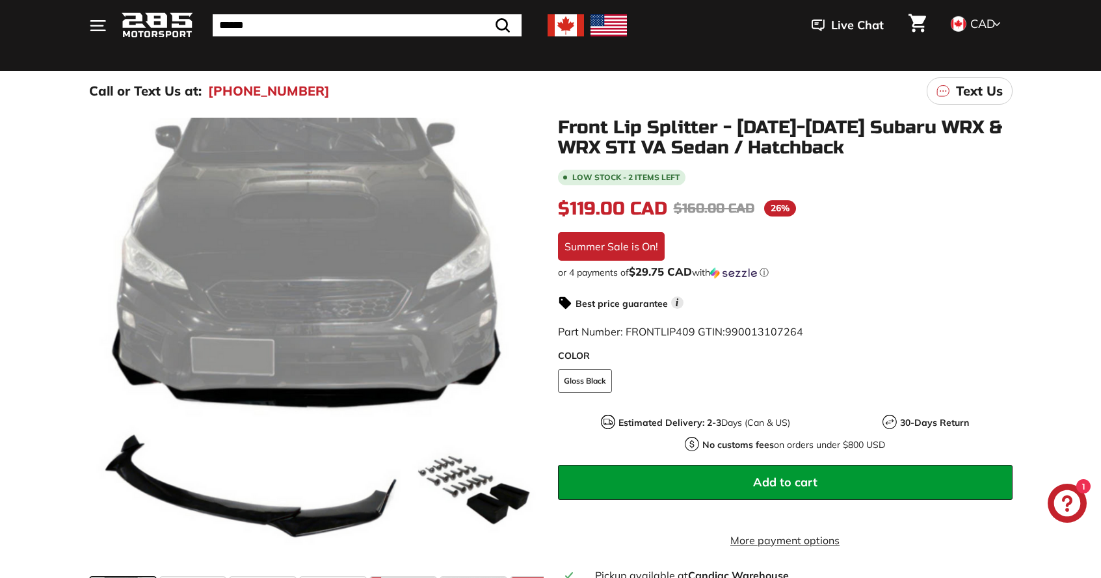
scroll to position [151, 0]
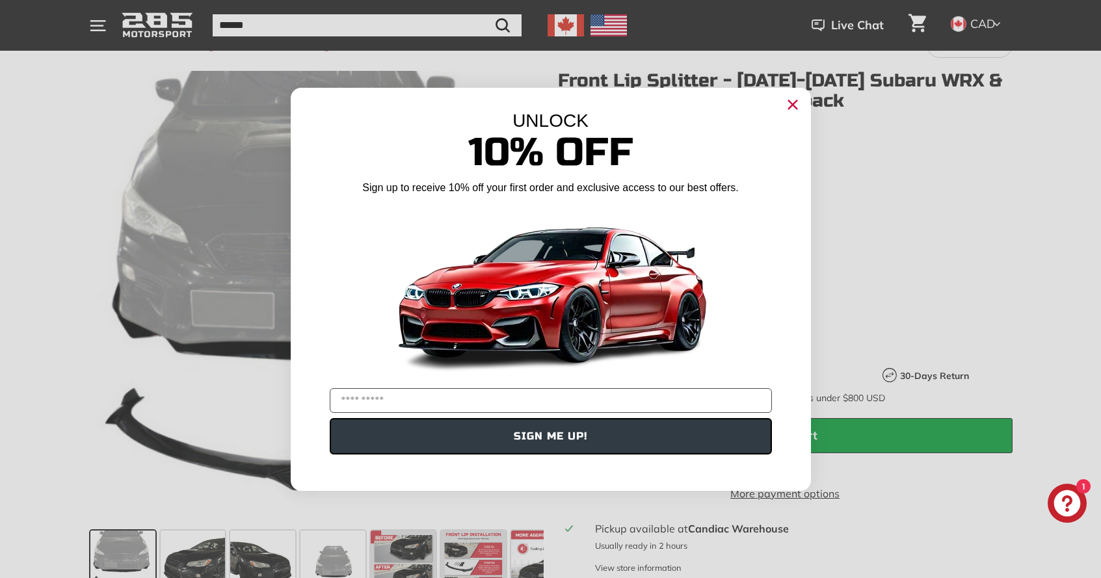
click at [794, 103] on icon "Close dialog" at bounding box center [792, 104] width 8 height 8
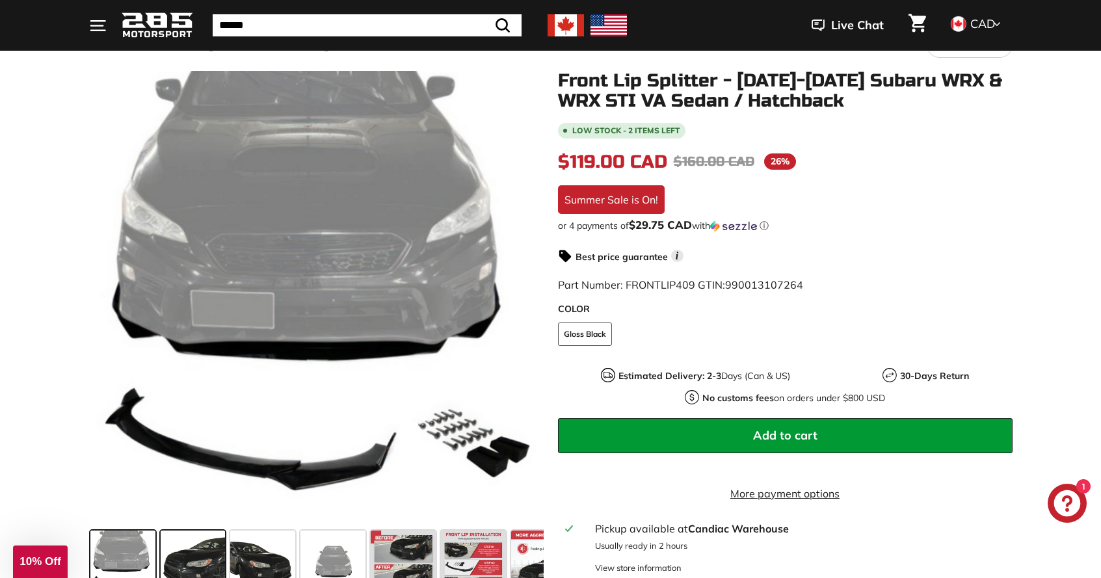
click at [176, 564] on span at bounding box center [193, 563] width 65 height 65
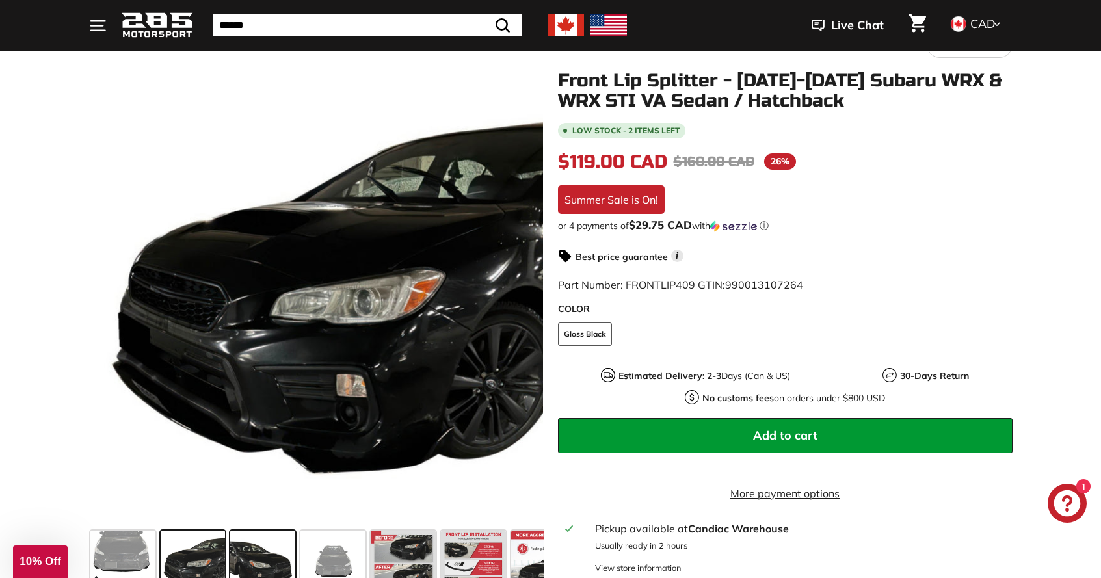
click at [239, 558] on span at bounding box center [262, 563] width 65 height 65
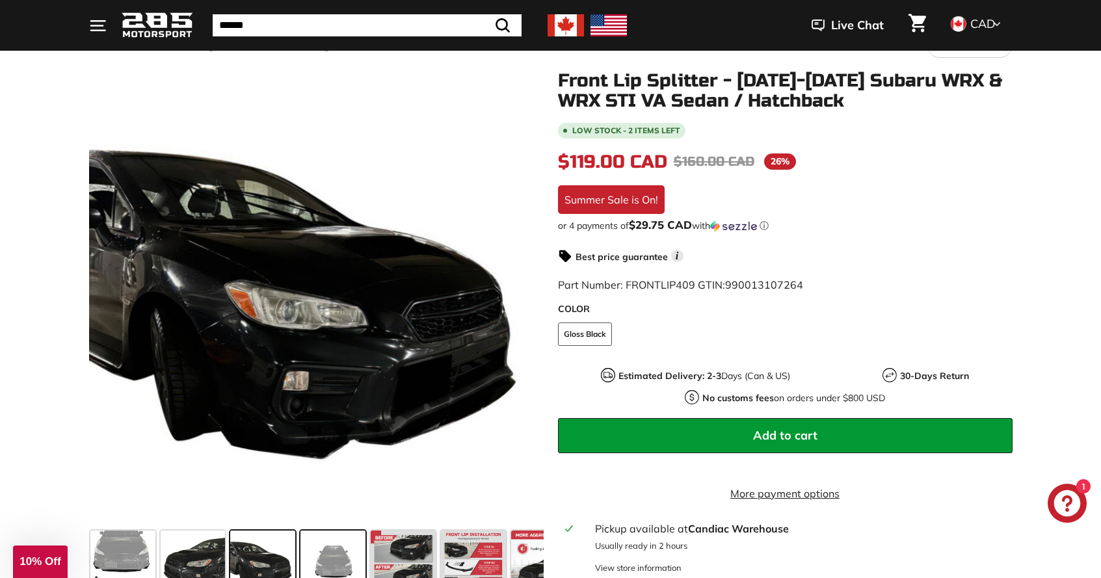
click at [319, 551] on span at bounding box center [332, 563] width 65 height 65
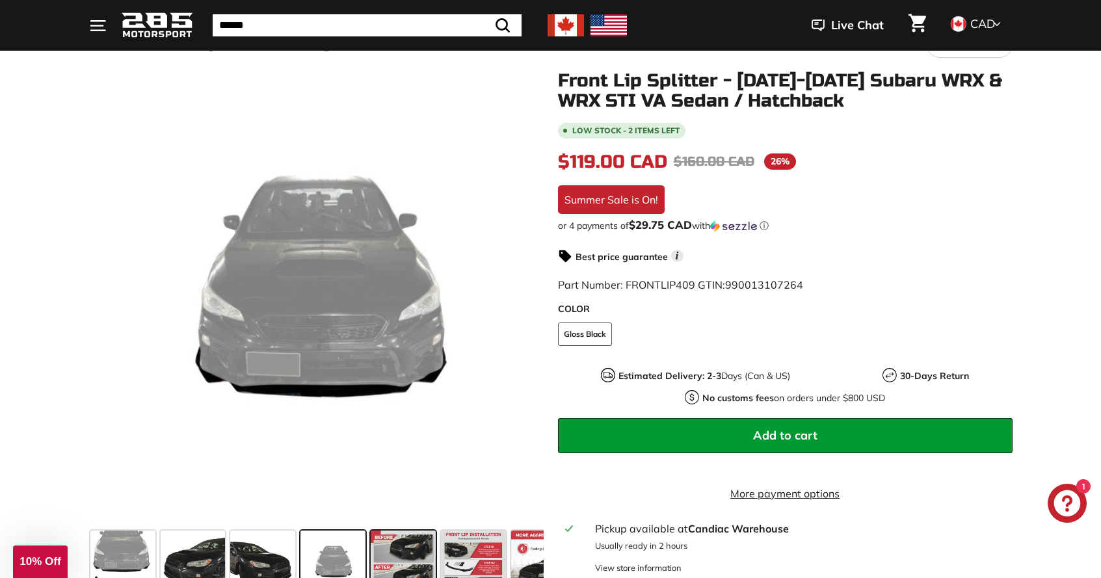
click at [381, 554] on span at bounding box center [403, 563] width 65 height 65
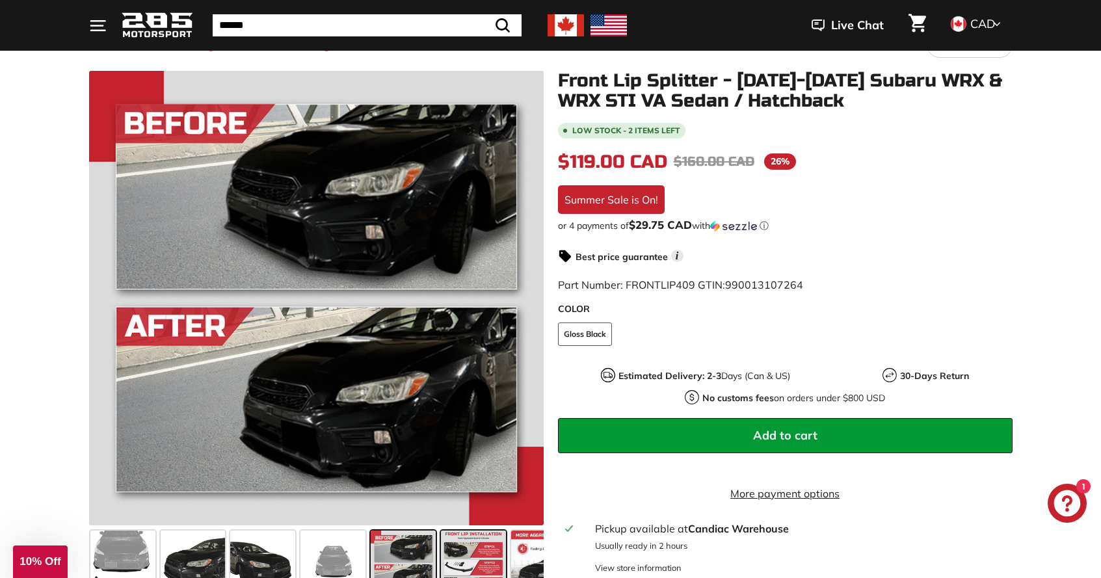
click at [459, 555] on span at bounding box center [473, 563] width 65 height 65
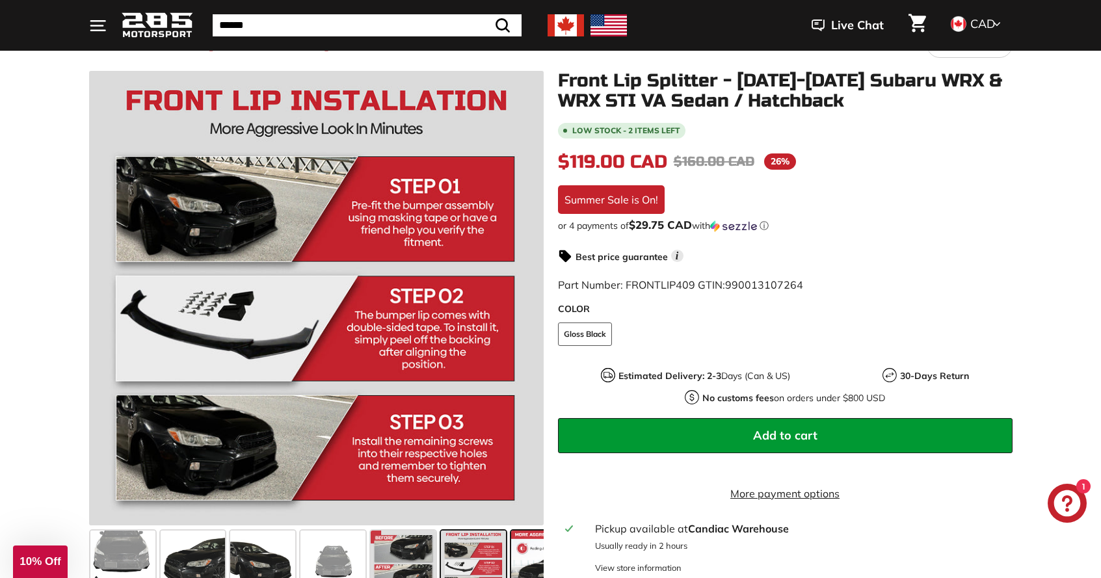
click at [511, 562] on span at bounding box center [543, 563] width 65 height 65
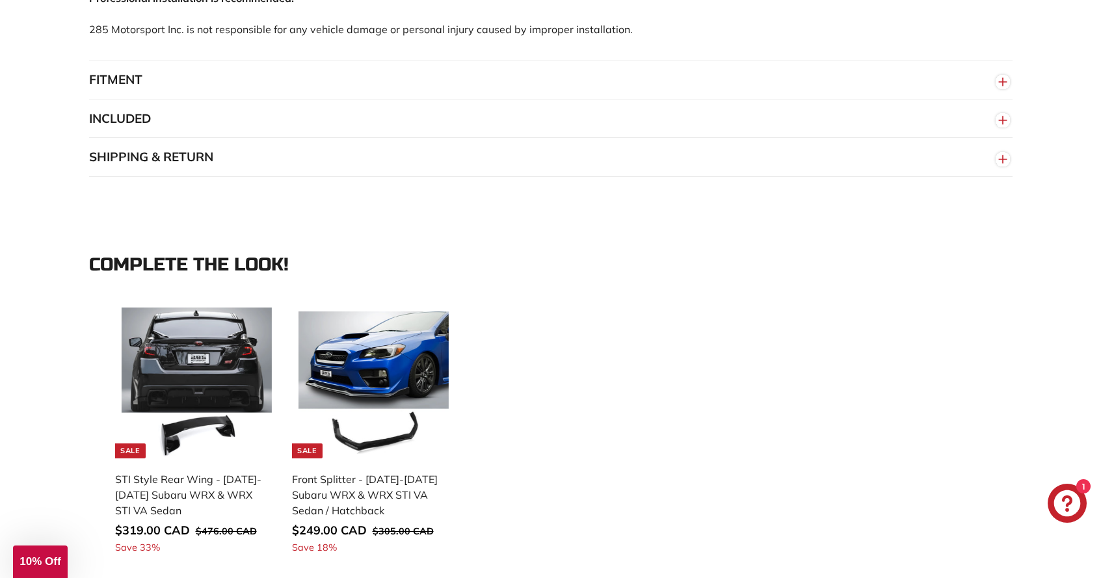
scroll to position [1062, 0]
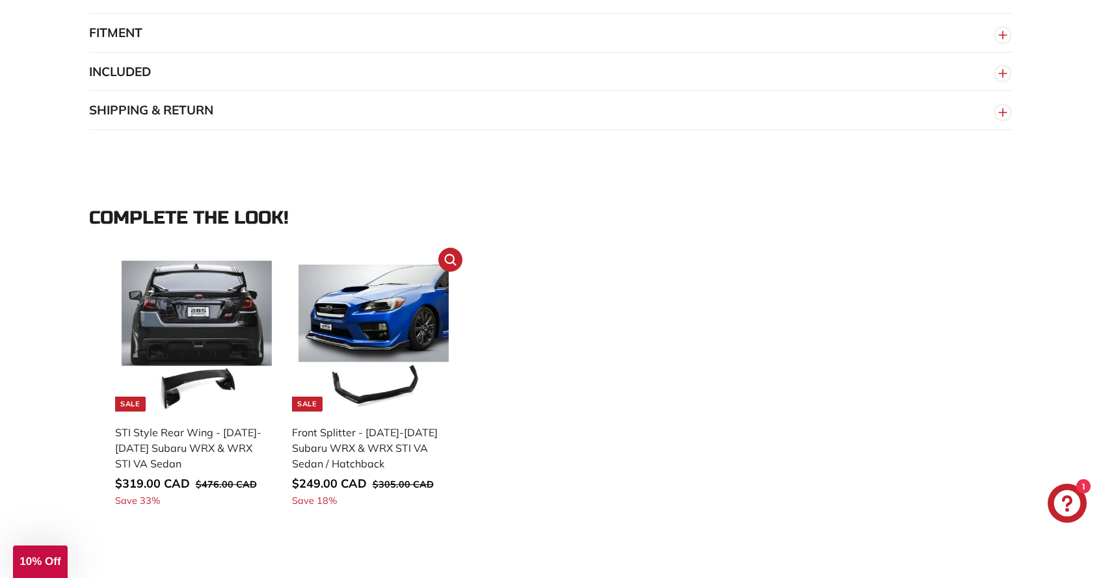
click at [408, 344] on img at bounding box center [373, 336] width 151 height 151
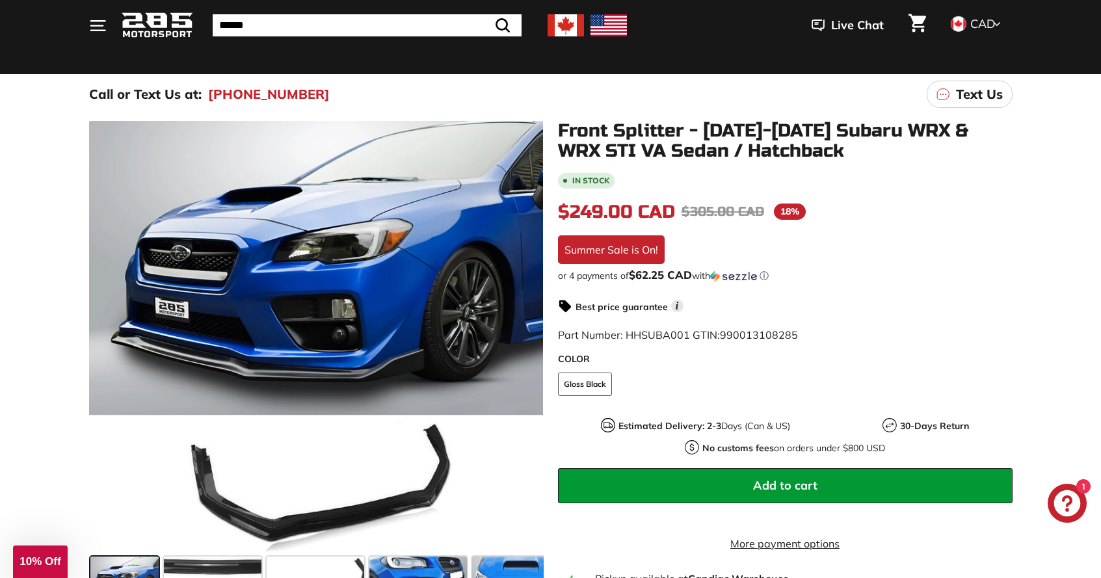
scroll to position [151, 0]
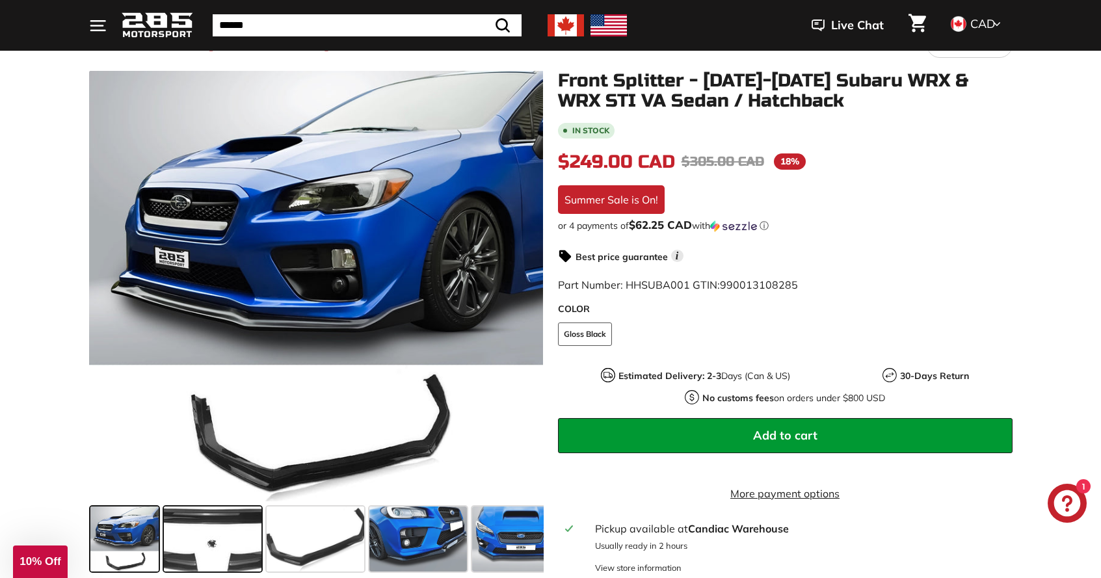
click at [195, 550] on span at bounding box center [213, 538] width 98 height 65
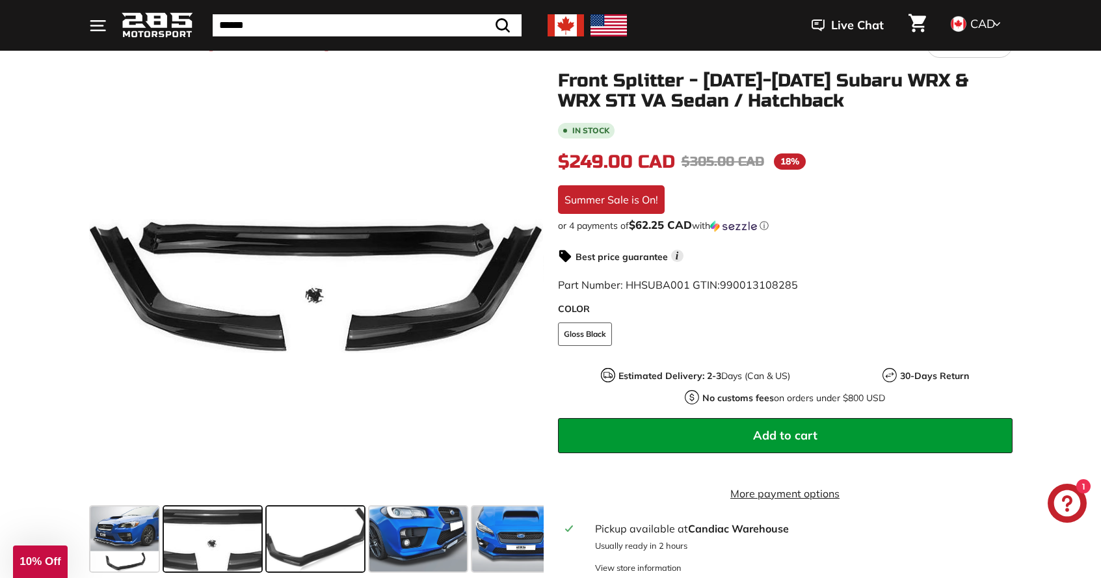
click at [299, 537] on span at bounding box center [316, 538] width 98 height 65
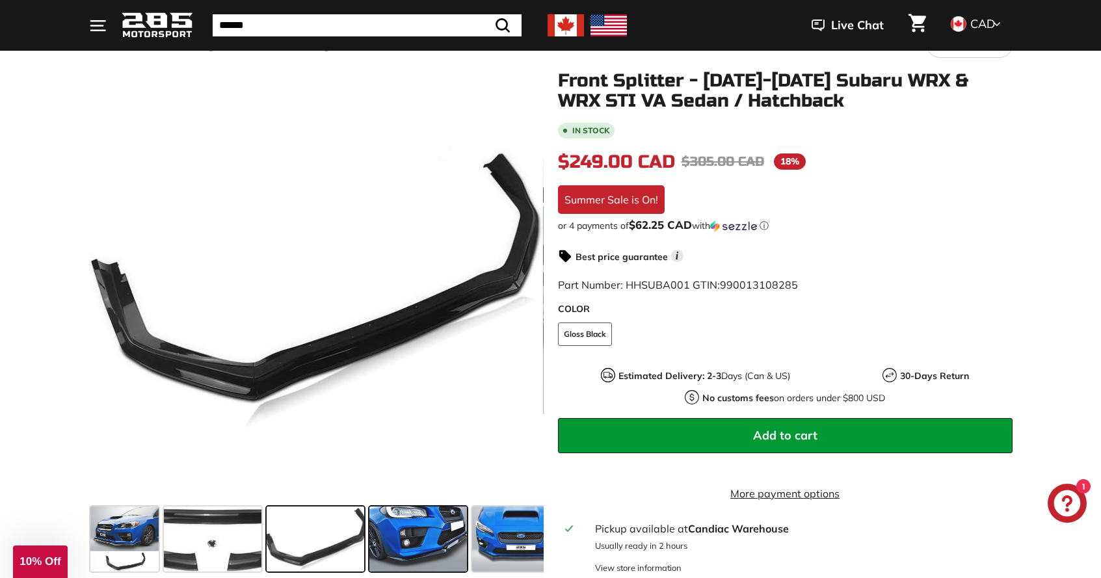
click at [393, 536] on span at bounding box center [418, 538] width 98 height 65
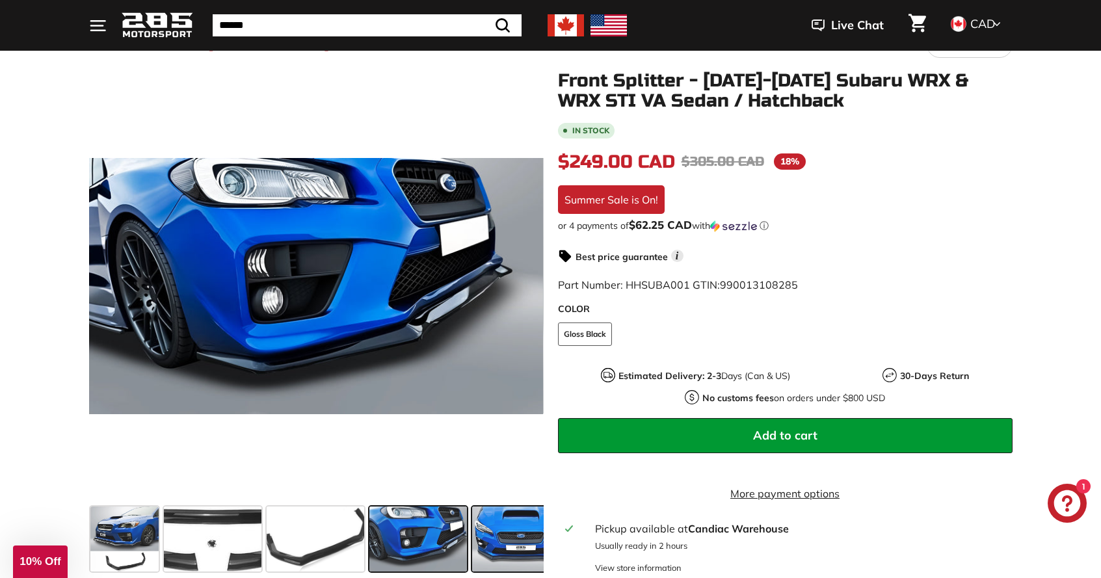
click at [483, 539] on span at bounding box center [521, 538] width 98 height 65
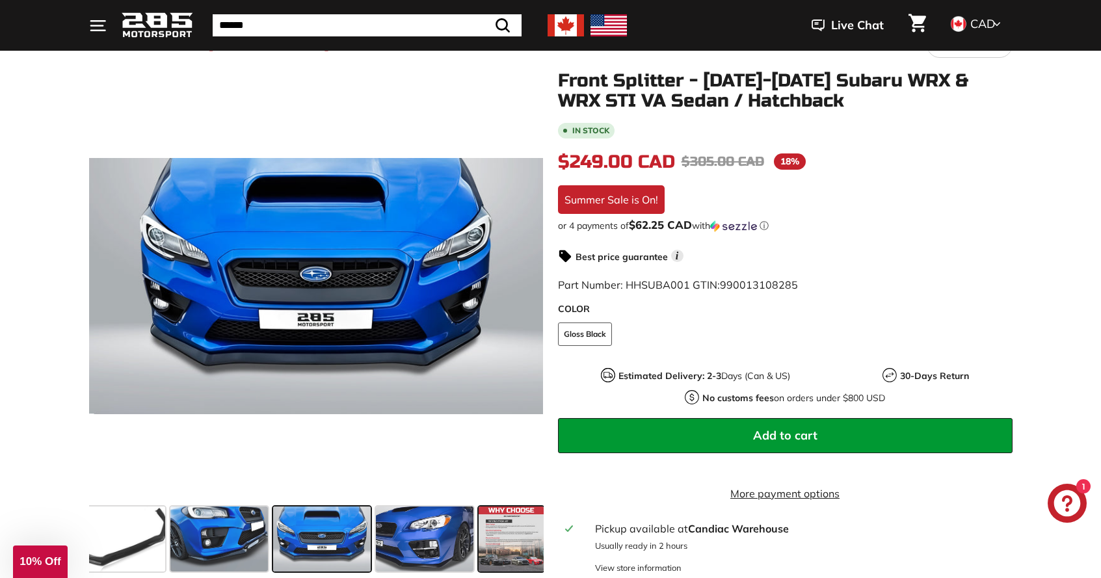
scroll to position [0, 202]
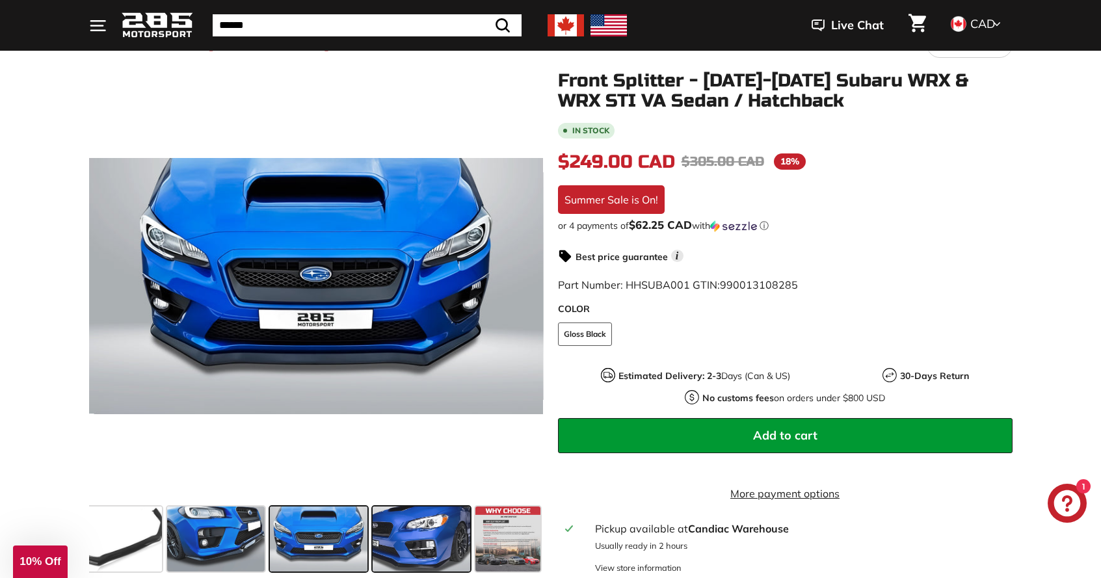
click at [442, 536] on span at bounding box center [422, 538] width 98 height 65
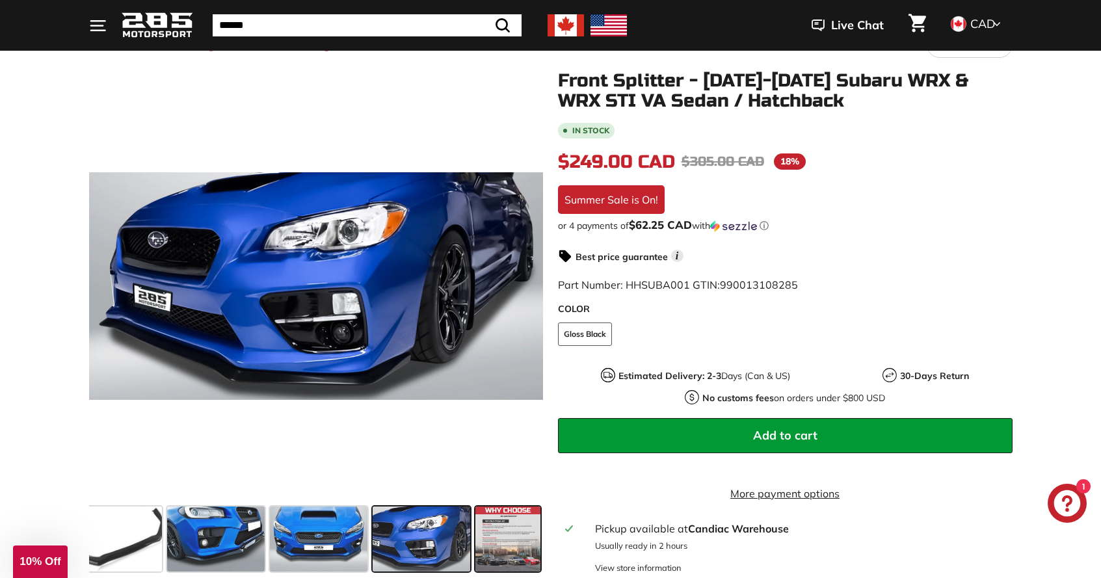
click at [493, 534] on span at bounding box center [507, 538] width 65 height 65
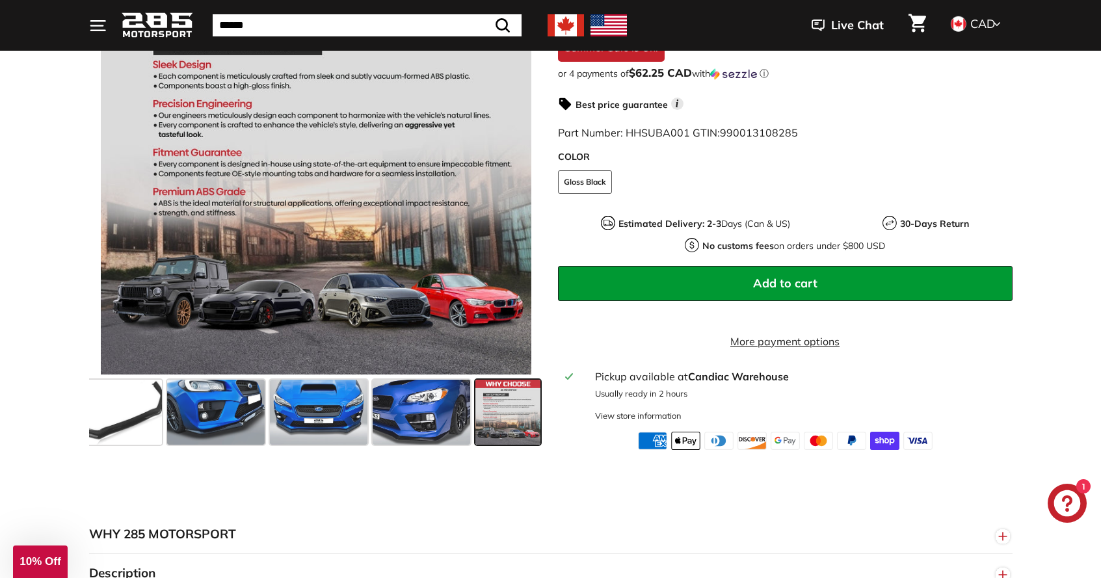
scroll to position [0, 0]
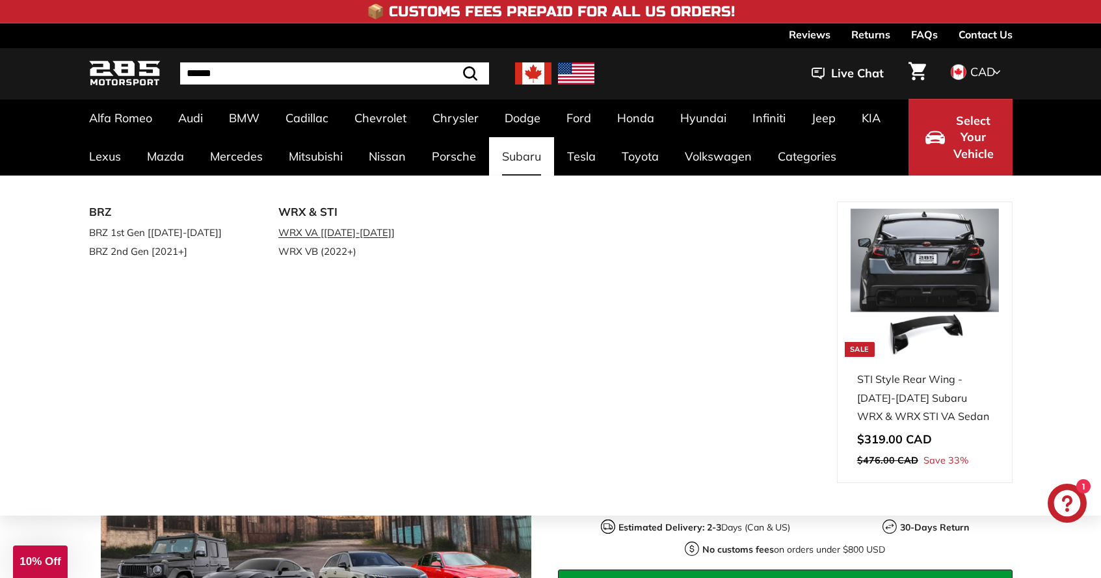
click at [345, 233] on link "WRX VA [[DATE]-[DATE]]" at bounding box center [354, 232] width 153 height 19
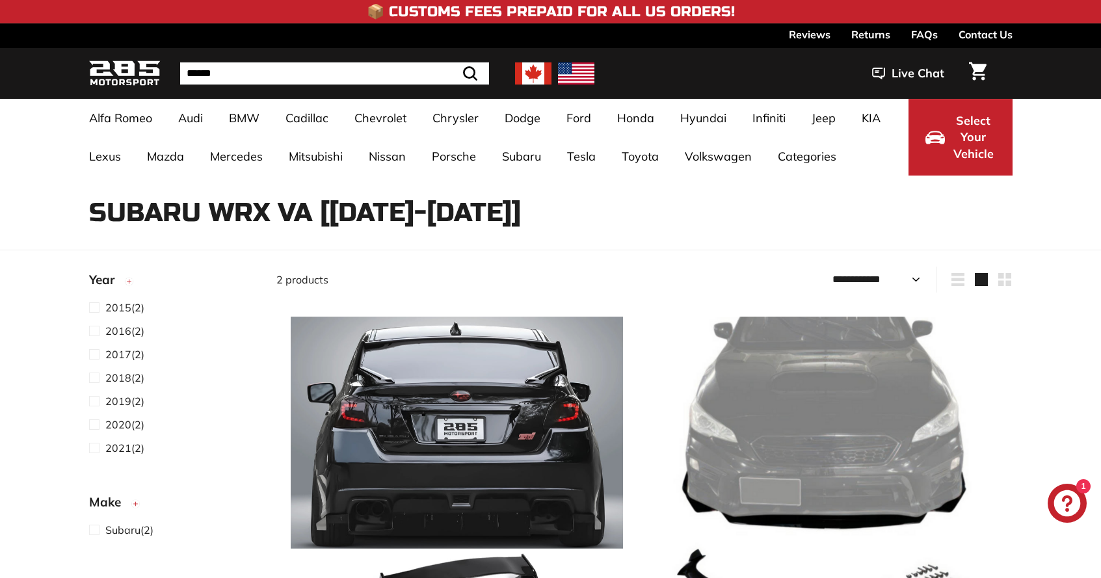
select select "**********"
